Goal: Navigation & Orientation: Find specific page/section

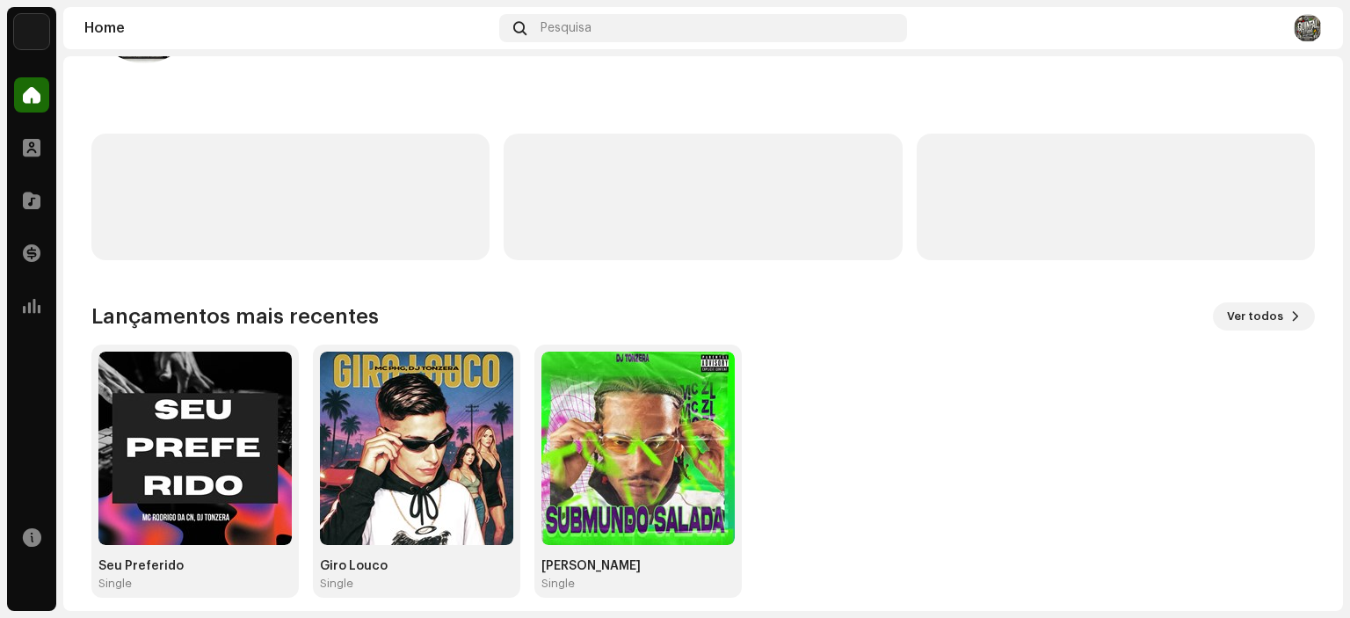
scroll to position [141, 0]
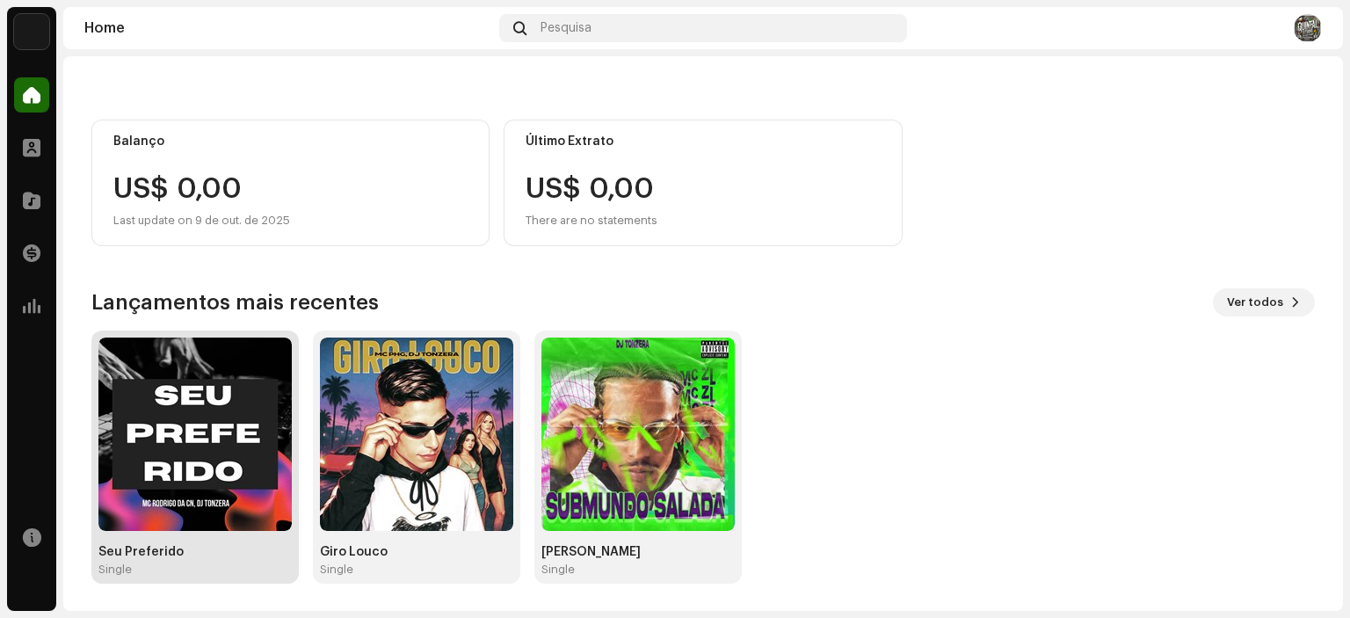
click at [177, 442] on img at bounding box center [194, 433] width 193 height 193
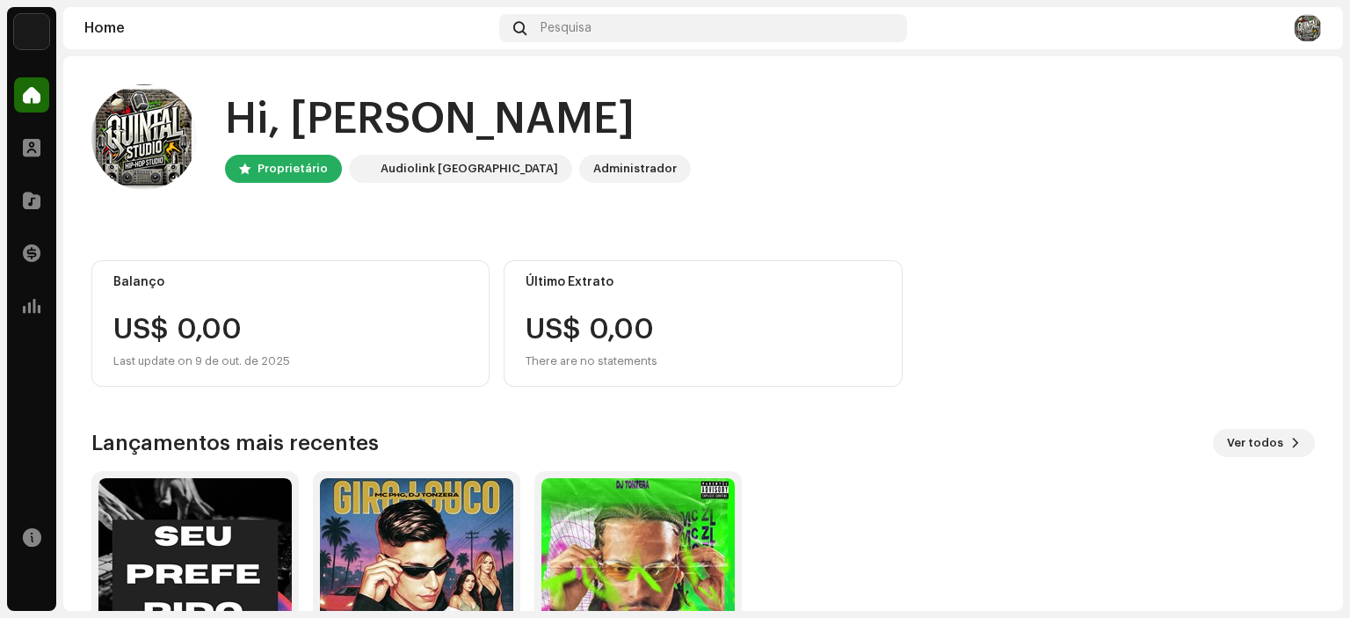
scroll to position [141, 0]
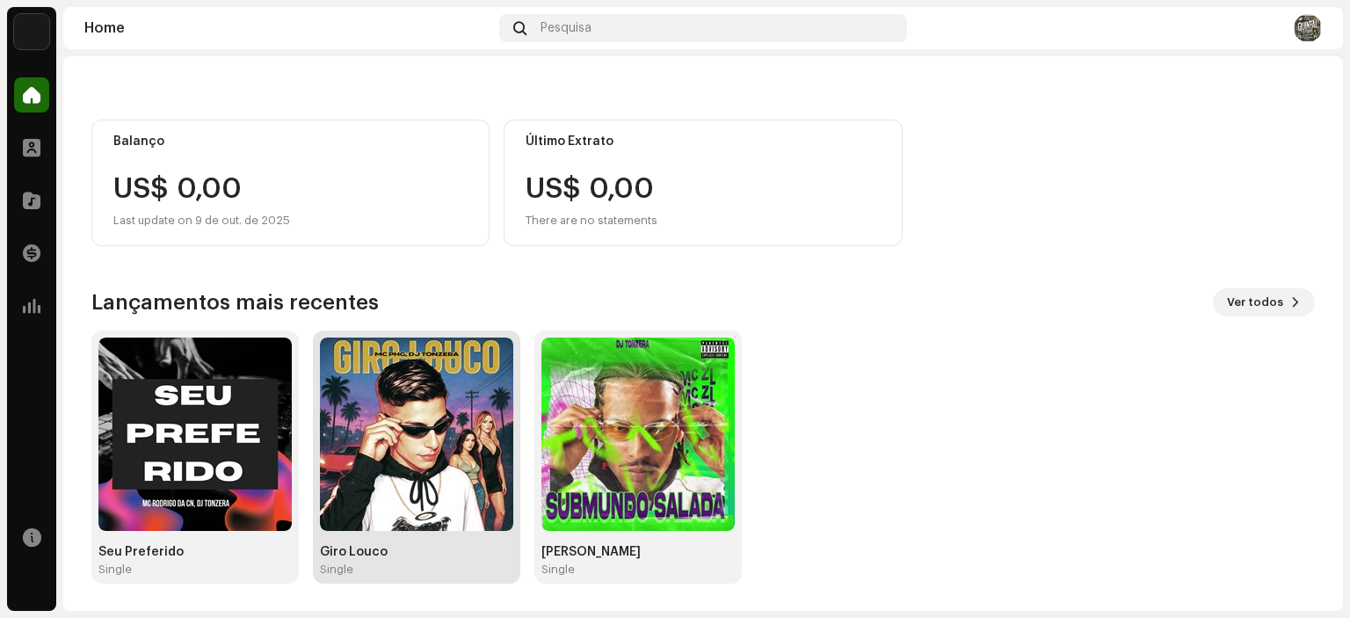
click at [484, 509] on img at bounding box center [416, 433] width 193 height 193
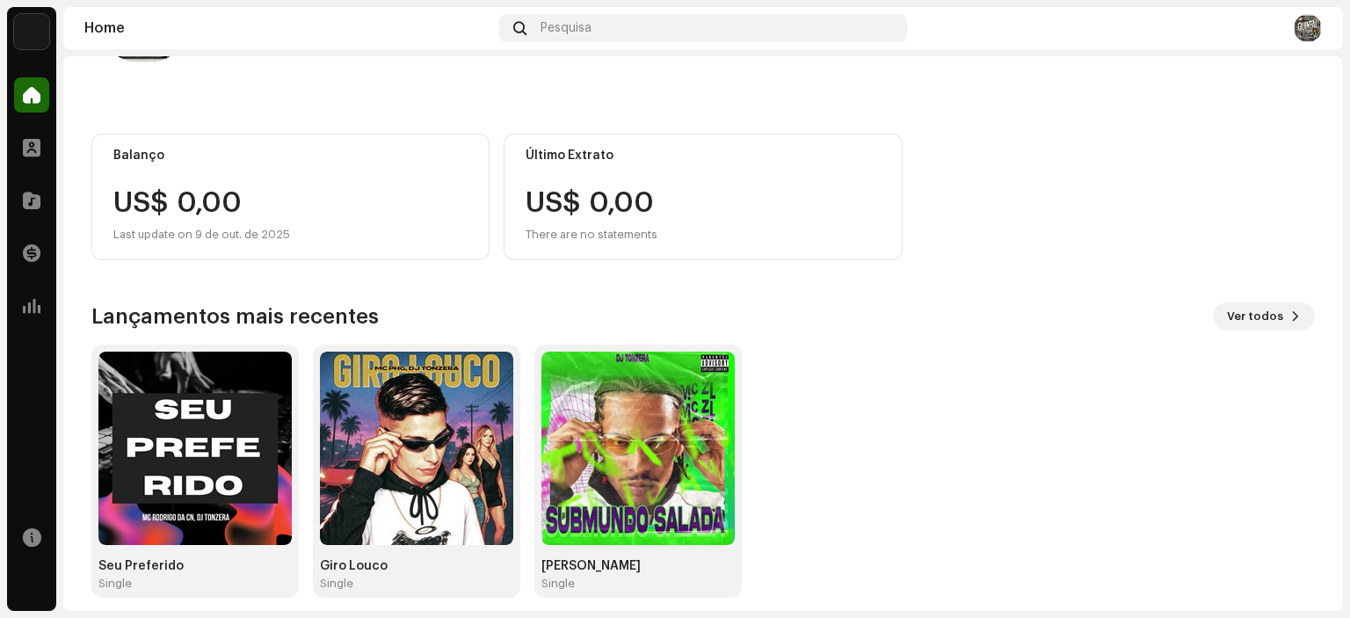
scroll to position [141, 0]
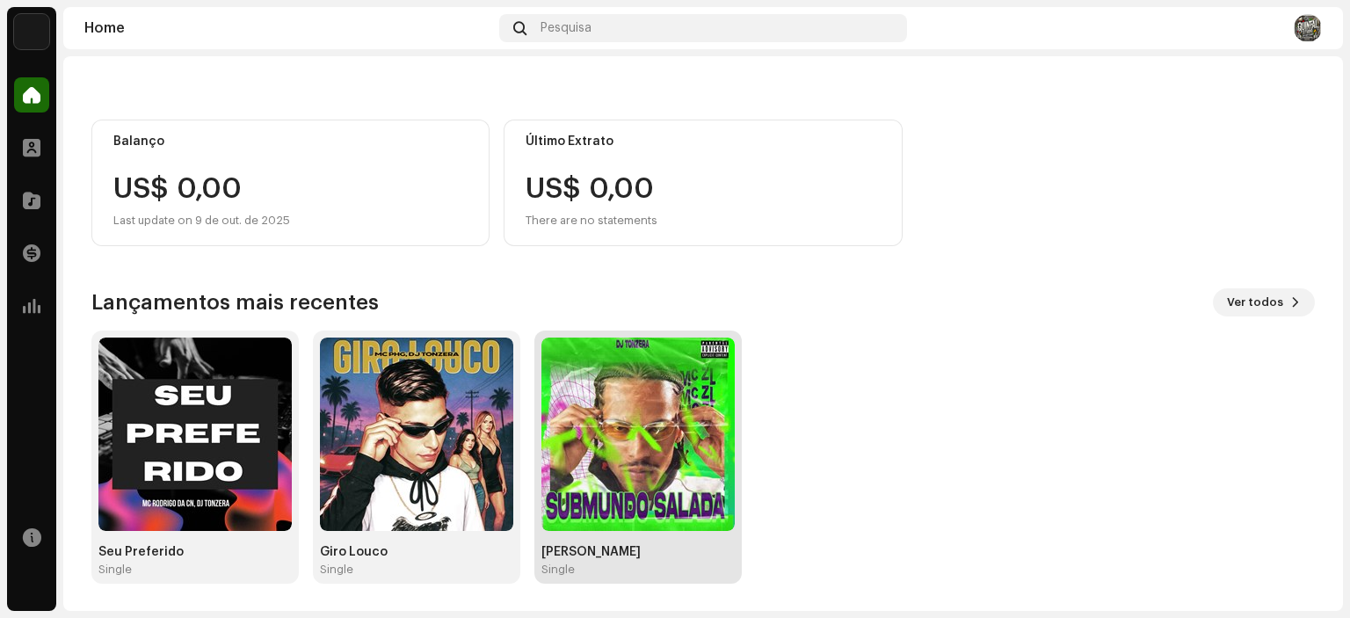
click at [671, 409] on img at bounding box center [637, 433] width 193 height 193
